Goal: Task Accomplishment & Management: Manage account settings

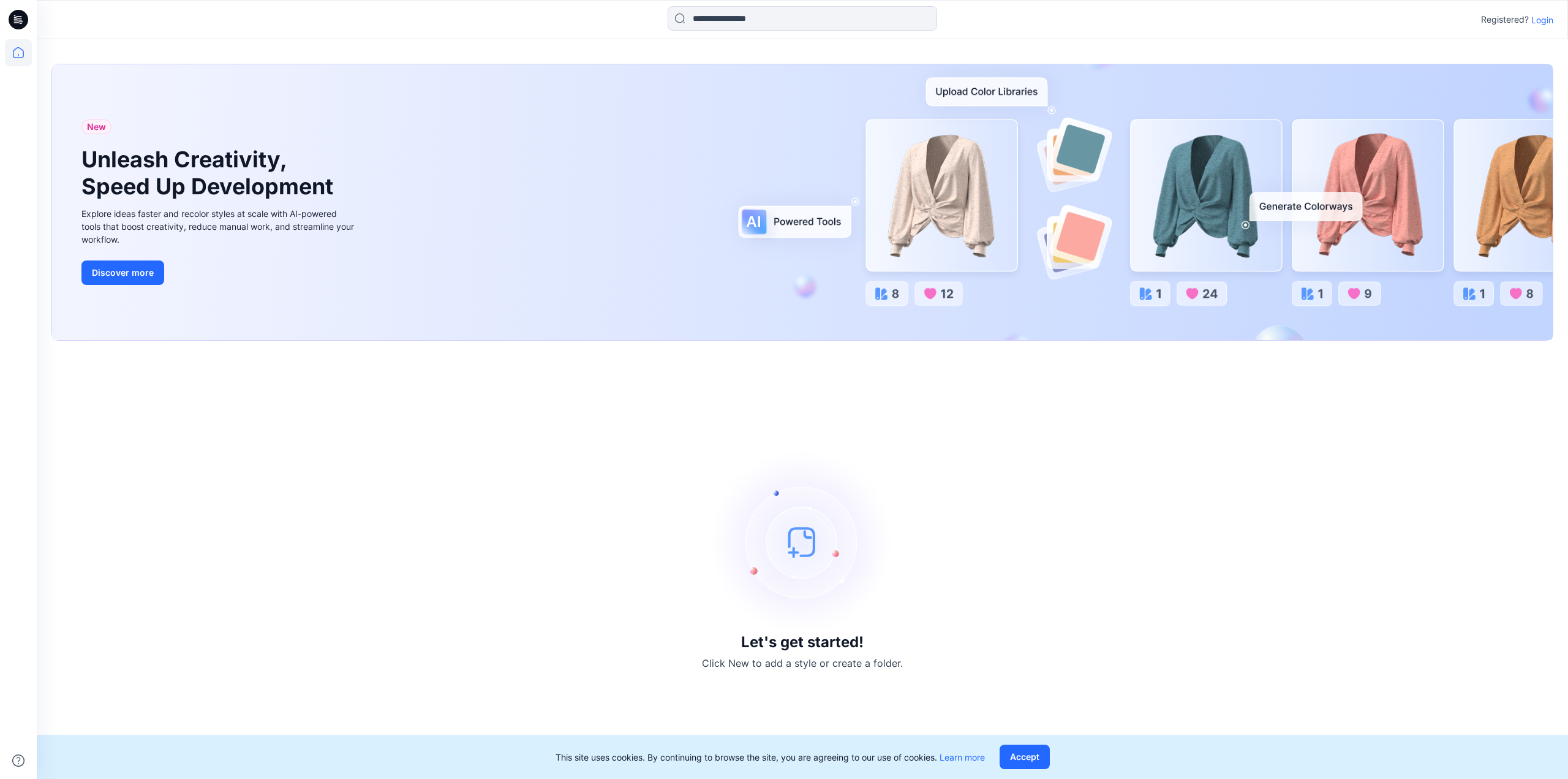
click at [1542, 24] on p "Login" at bounding box center [1542, 20] width 22 height 13
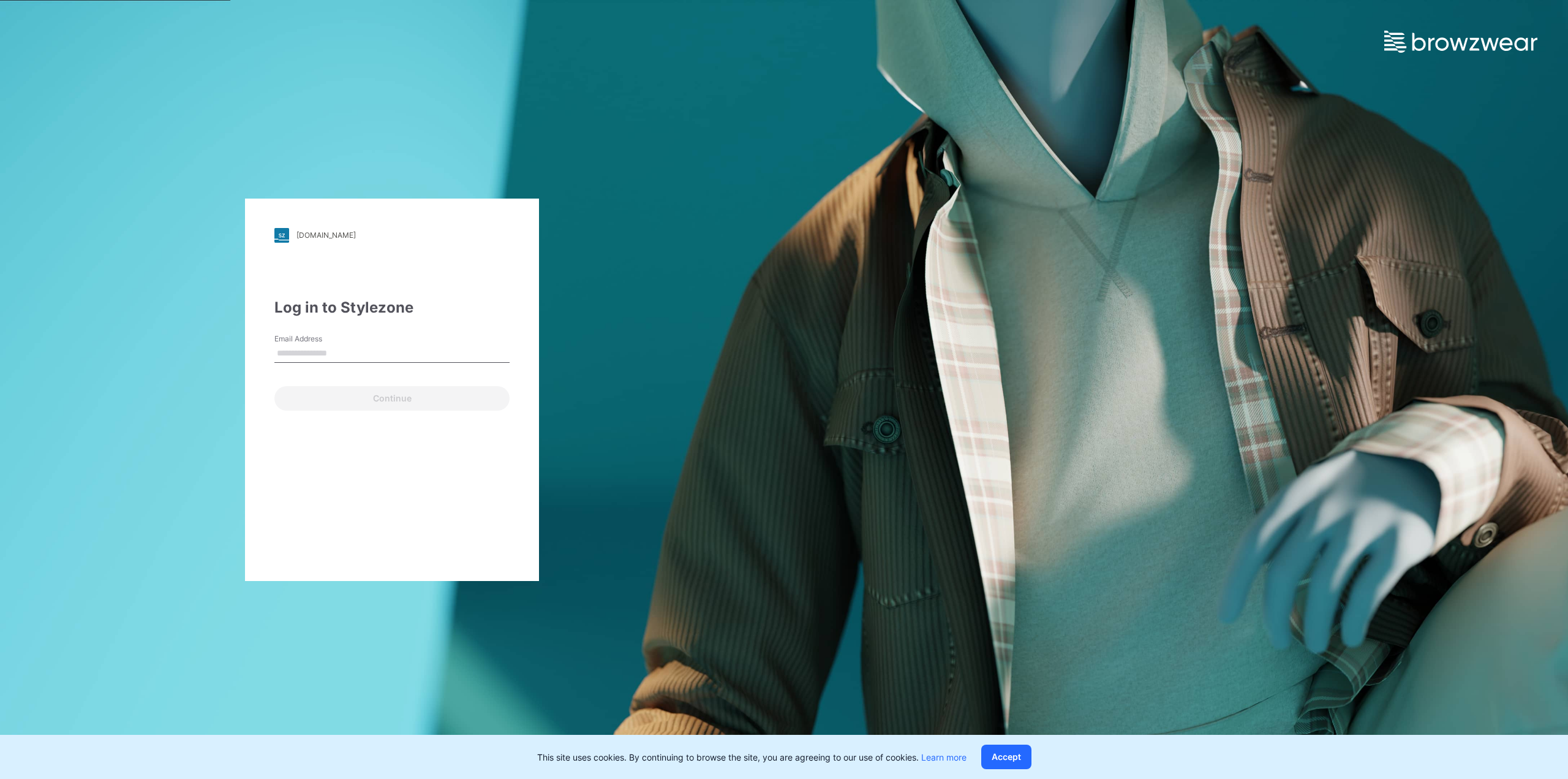
type input "**********"
click at [403, 395] on button "Continue" at bounding box center [392, 399] width 235 height 25
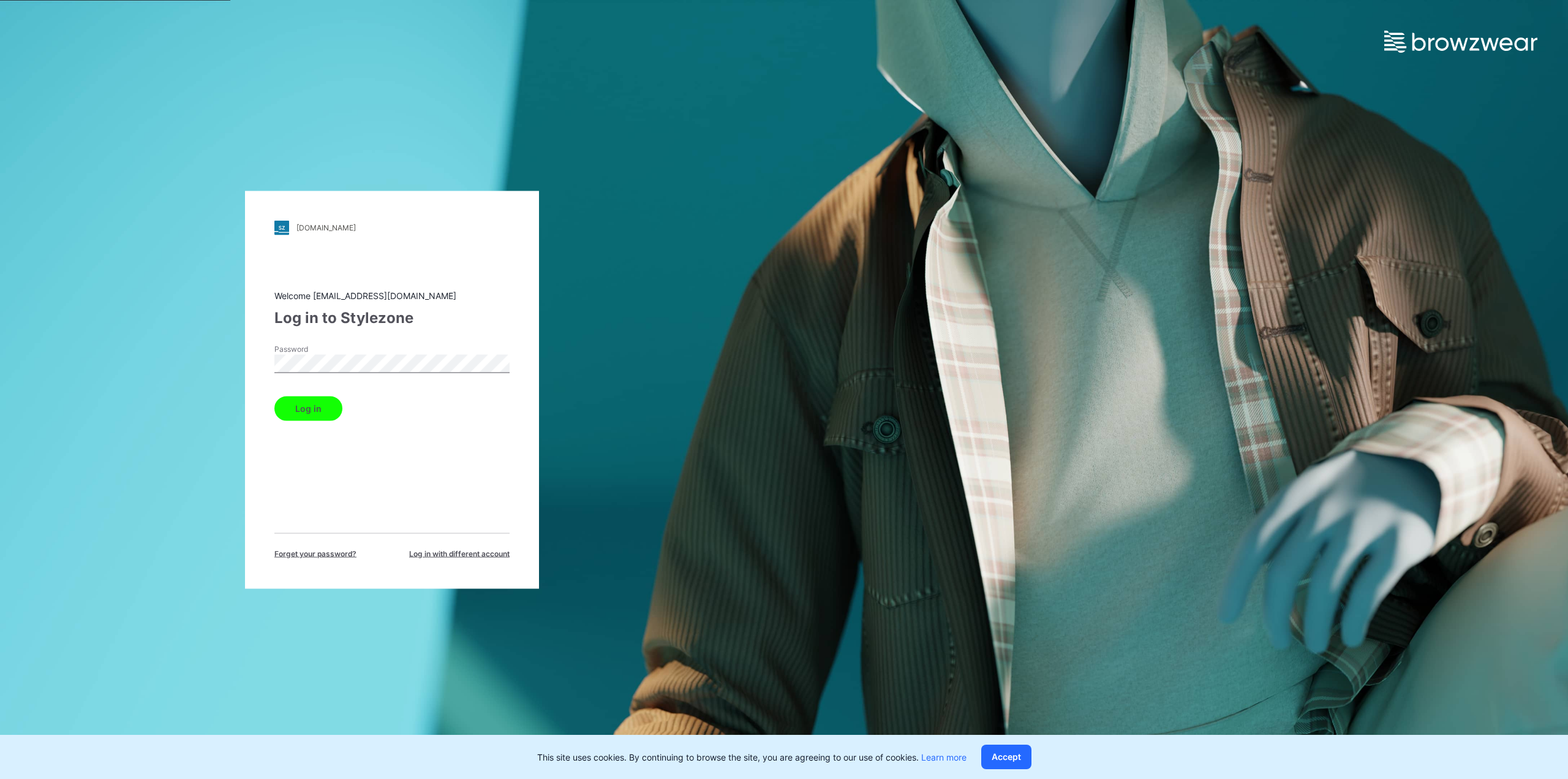
click at [274, 396] on button "Log in" at bounding box center [308, 408] width 68 height 25
